Goal: Task Accomplishment & Management: Manage account settings

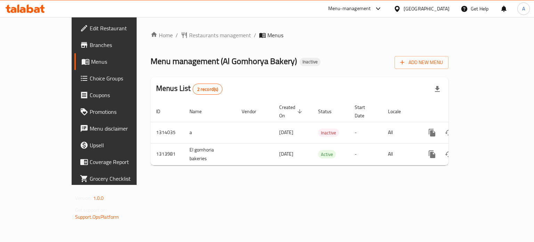
click at [445, 7] on div "[GEOGRAPHIC_DATA]" at bounding box center [427, 9] width 46 height 8
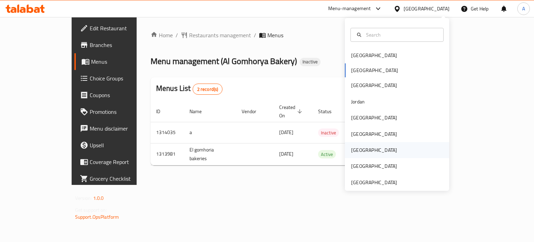
click at [359, 151] on div "Qatar" at bounding box center [374, 150] width 57 height 16
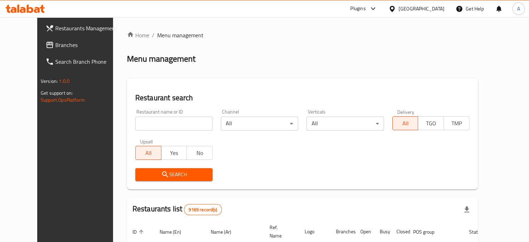
drag, startPoint x: 33, startPoint y: 45, endPoint x: 37, endPoint y: 46, distance: 4.0
click at [55, 44] on span "Branches" at bounding box center [87, 45] width 65 height 8
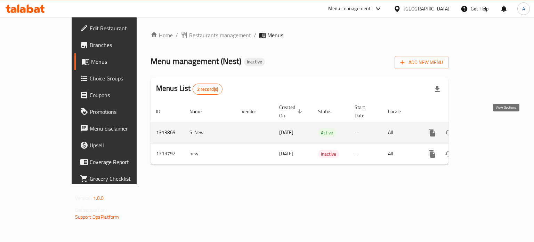
click at [487, 128] on icon "enhanced table" at bounding box center [482, 132] width 8 height 8
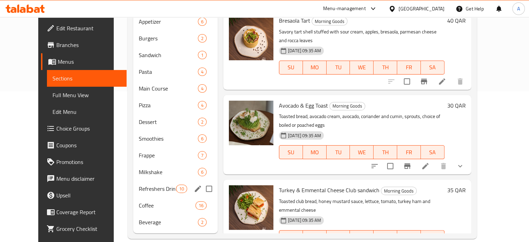
scroll to position [81, 0]
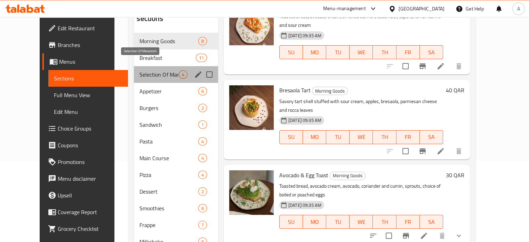
click at [140, 70] on span "Selection Of Manakish" at bounding box center [159, 74] width 39 height 8
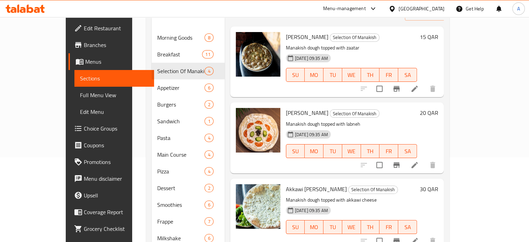
scroll to position [81, 0]
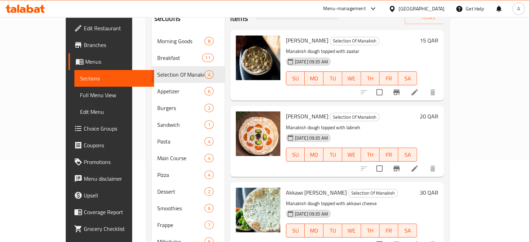
click at [437, 7] on div "Qatar" at bounding box center [422, 9] width 46 height 8
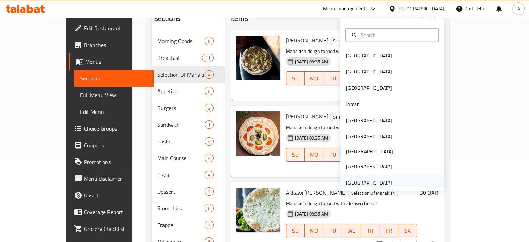
click at [351, 181] on div "[GEOGRAPHIC_DATA]" at bounding box center [369, 182] width 46 height 8
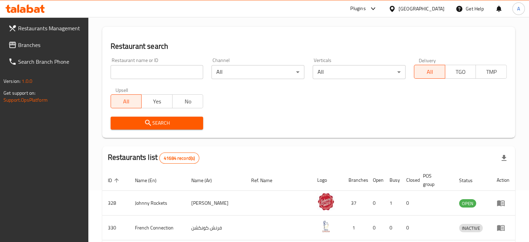
scroll to position [11, 0]
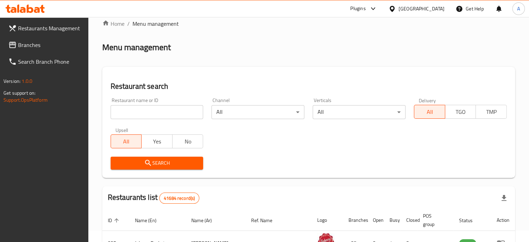
click at [127, 109] on input "search" at bounding box center [157, 112] width 93 height 14
paste input "HPJUJ3"
type input "HPJUJ3"
click at [32, 48] on span "Branches" at bounding box center [50, 45] width 65 height 8
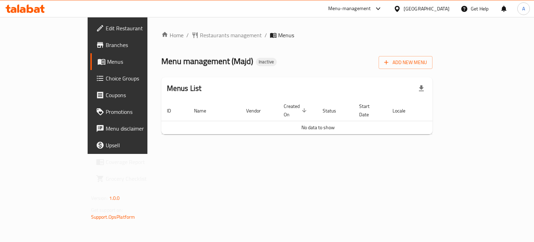
click at [188, 62] on span "Menu management ( Majd )" at bounding box center [207, 61] width 92 height 16
copy span "Majd"
click at [427, 61] on span "Add New Menu" at bounding box center [405, 62] width 43 height 9
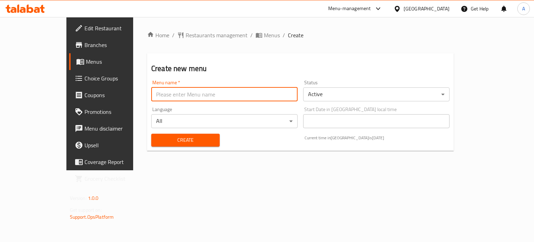
click at [151, 97] on input "text" at bounding box center [224, 94] width 146 height 14
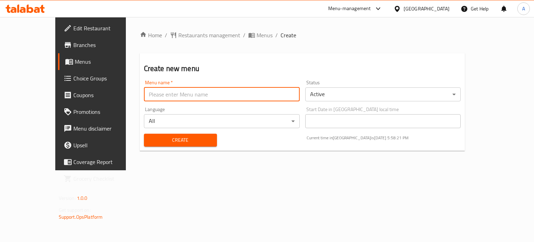
paste input "Majd"
click at [144, 93] on input "Majd Nenu" at bounding box center [222, 94] width 156 height 14
type input "Majd Menu"
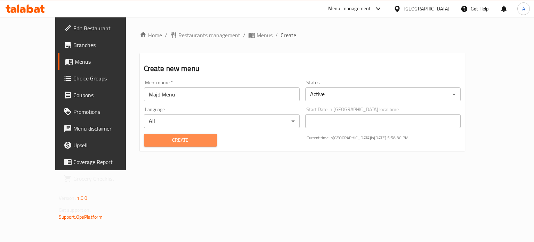
click at [150, 141] on span "Create" at bounding box center [181, 140] width 62 height 9
